Goal: Task Accomplishment & Management: Manage account settings

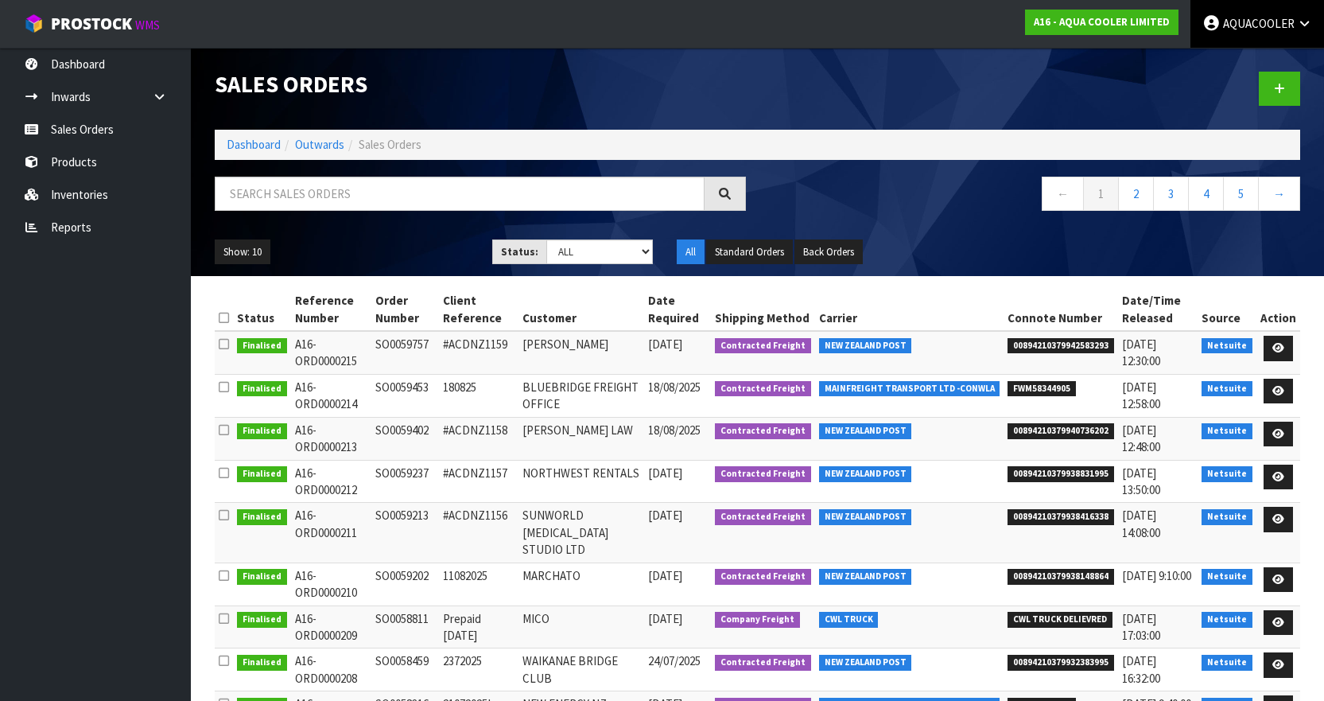
click at [1283, 31] on link "AQUACOOLER" at bounding box center [1257, 24] width 134 height 48
click at [1254, 59] on link "Logout" at bounding box center [1261, 62] width 126 height 21
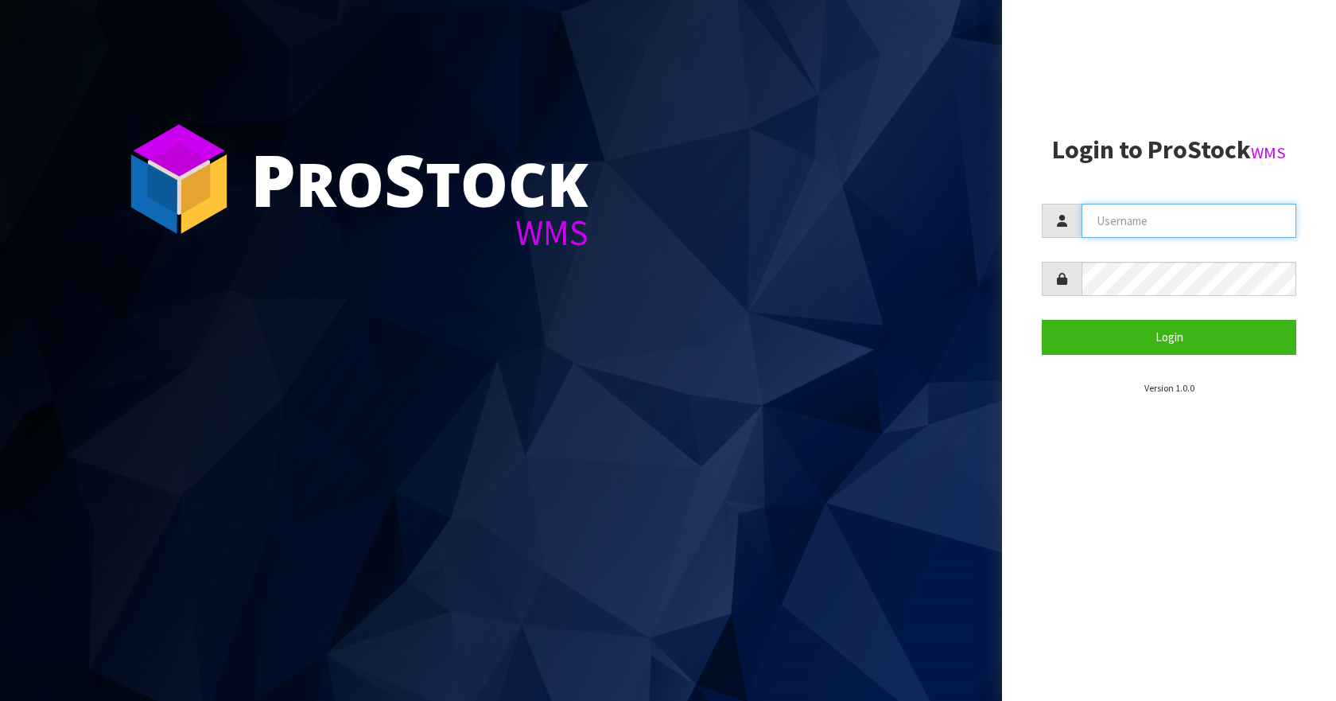
click at [1180, 225] on input "text" at bounding box center [1189, 221] width 215 height 34
type input "IMAGING"
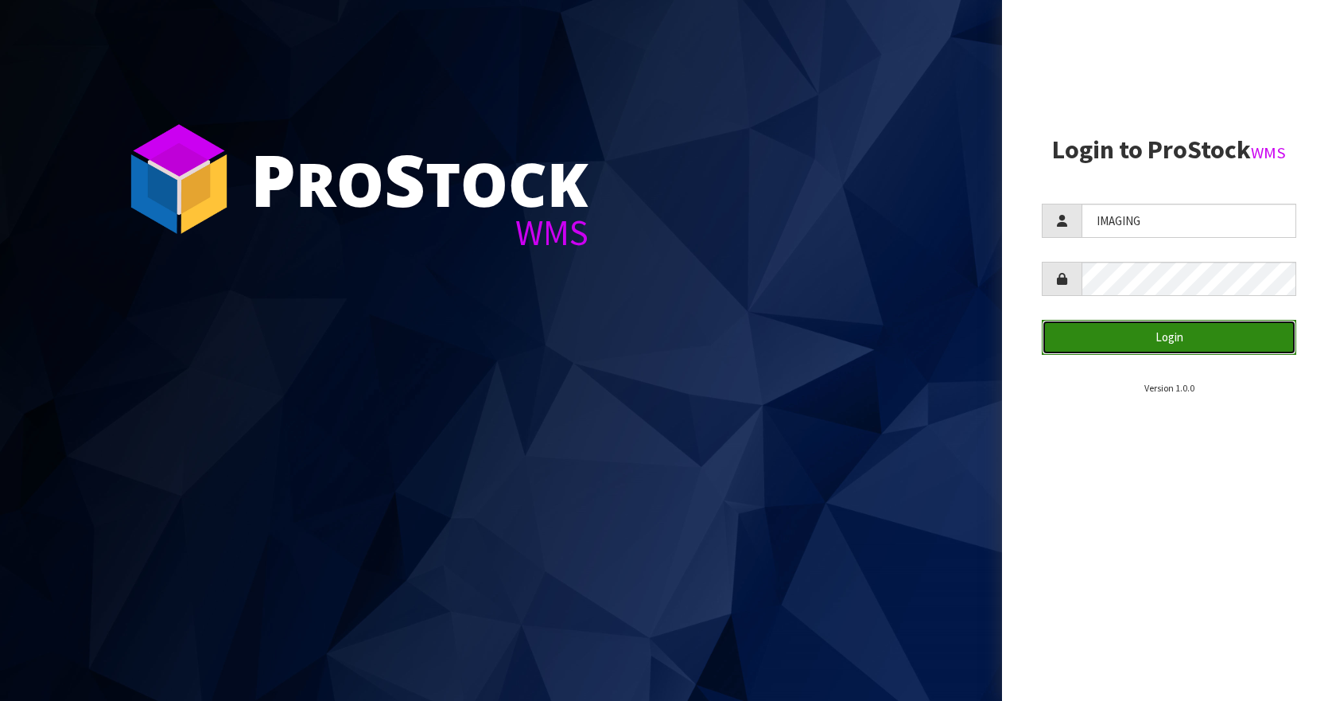
click at [1113, 340] on button "Login" at bounding box center [1169, 337] width 254 height 34
